Goal: Information Seeking & Learning: Learn about a topic

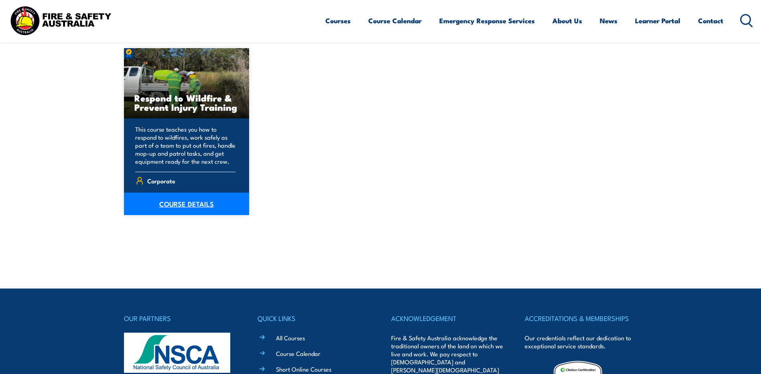
click at [184, 205] on link "COURSE DETAILS" at bounding box center [187, 203] width 126 height 22
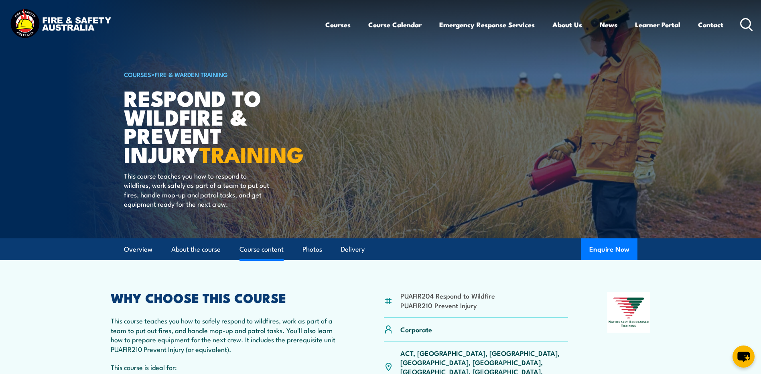
scroll to position [80, 0]
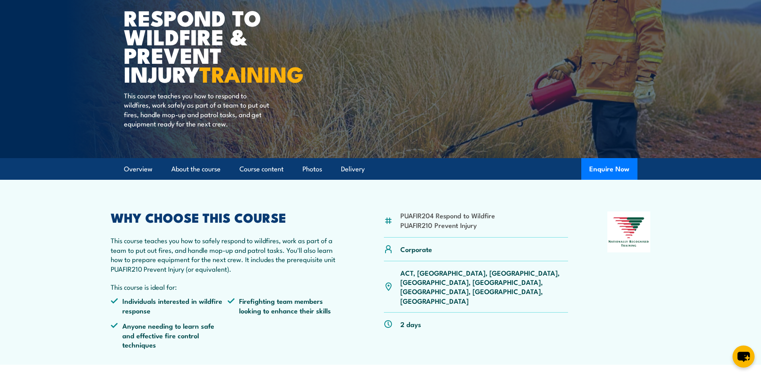
click at [447, 225] on li "PUAFIR210 Prevent Injury" at bounding box center [447, 224] width 95 height 9
click at [259, 168] on link "Course content" at bounding box center [261, 168] width 44 height 21
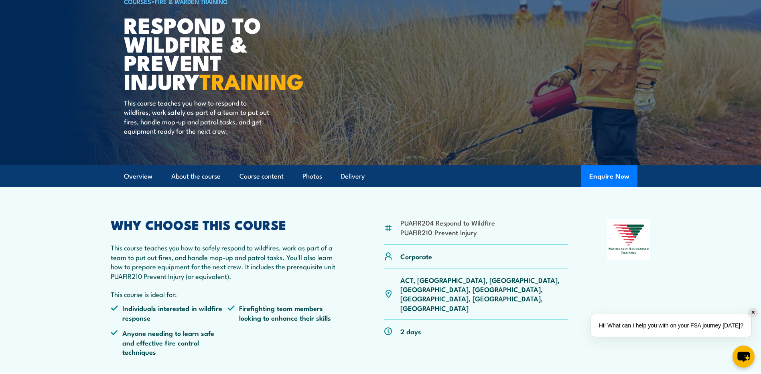
scroll to position [33, 0]
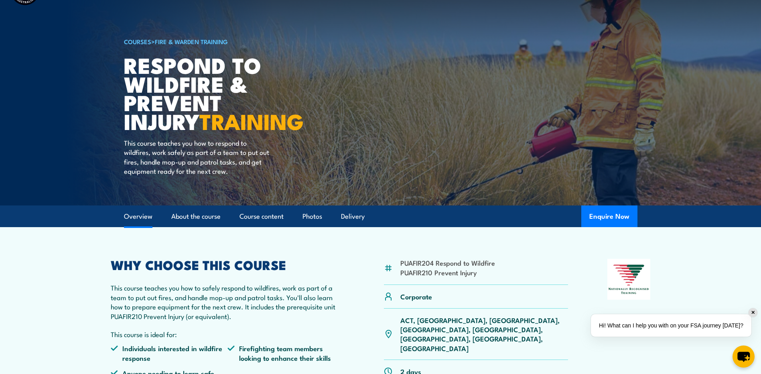
click at [142, 218] on link "Overview" at bounding box center [138, 216] width 28 height 21
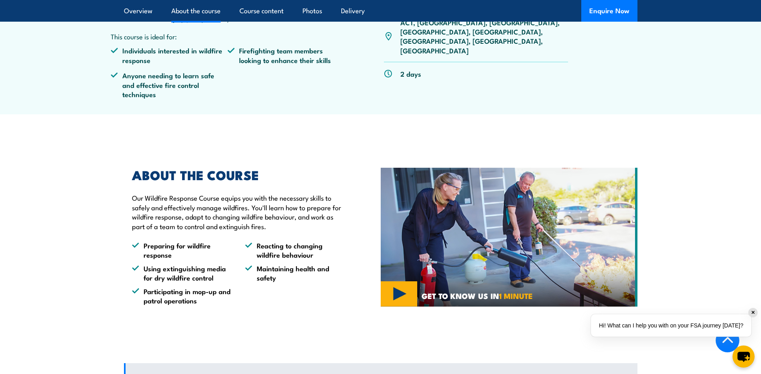
scroll to position [371, 0]
